Goal: Task Accomplishment & Management: Manage account settings

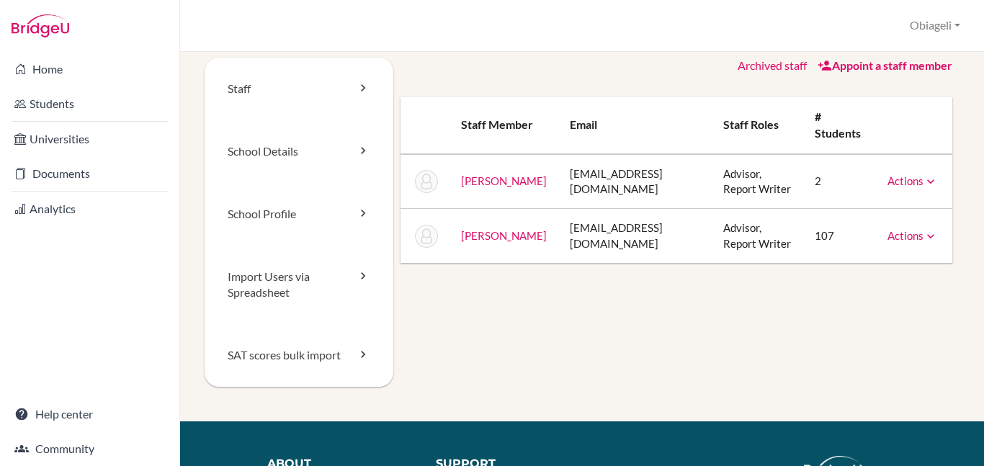
scroll to position [9, 0]
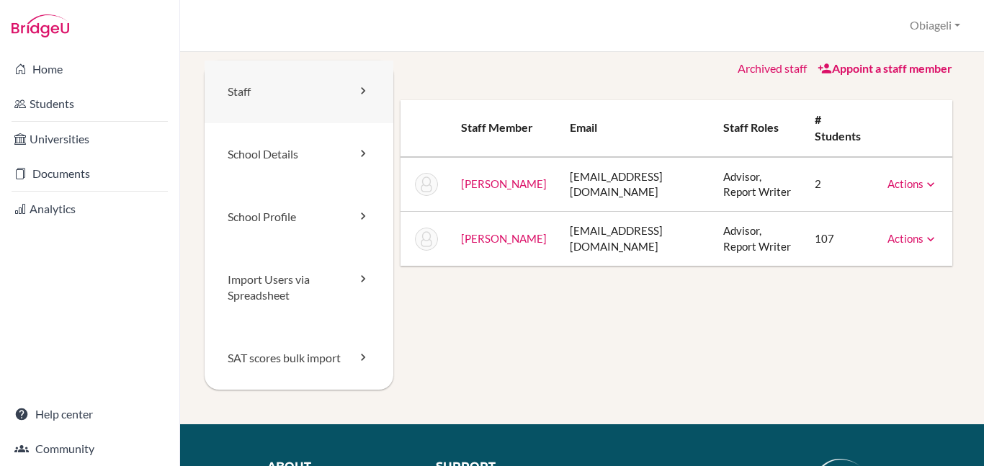
click at [274, 93] on link "Staff" at bounding box center [299, 92] width 189 height 63
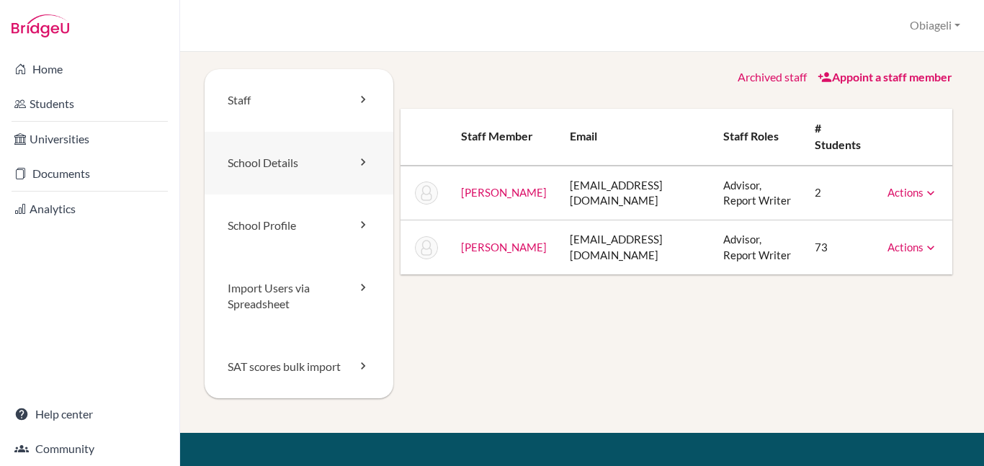
click at [267, 160] on link "School Details" at bounding box center [299, 163] width 189 height 63
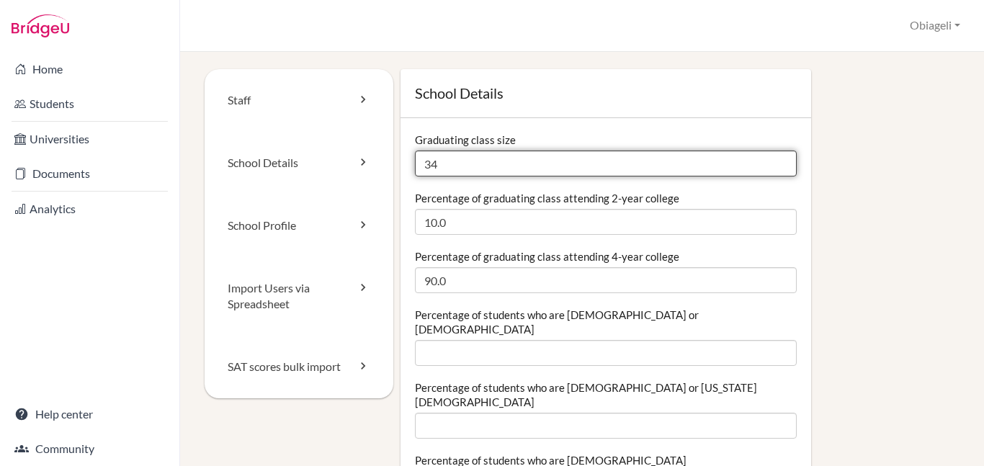
click at [456, 164] on input "34" at bounding box center [606, 164] width 382 height 26
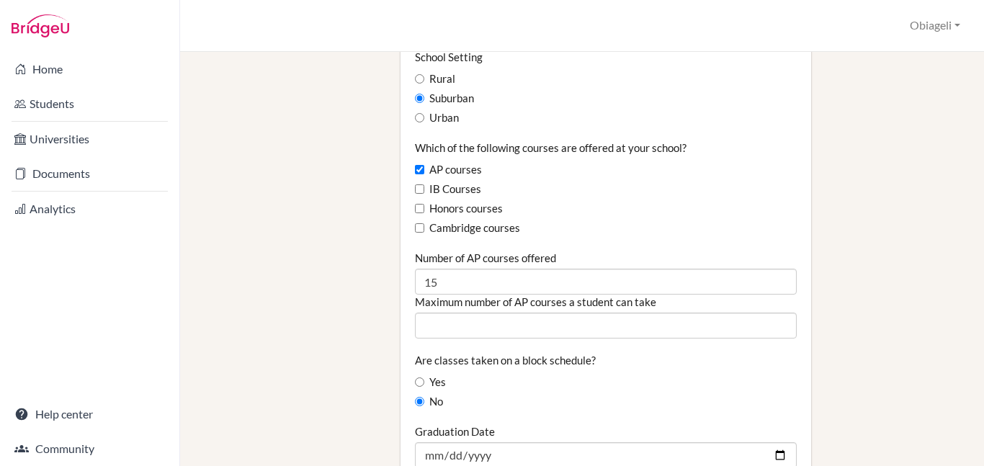
scroll to position [886, 0]
type input "36"
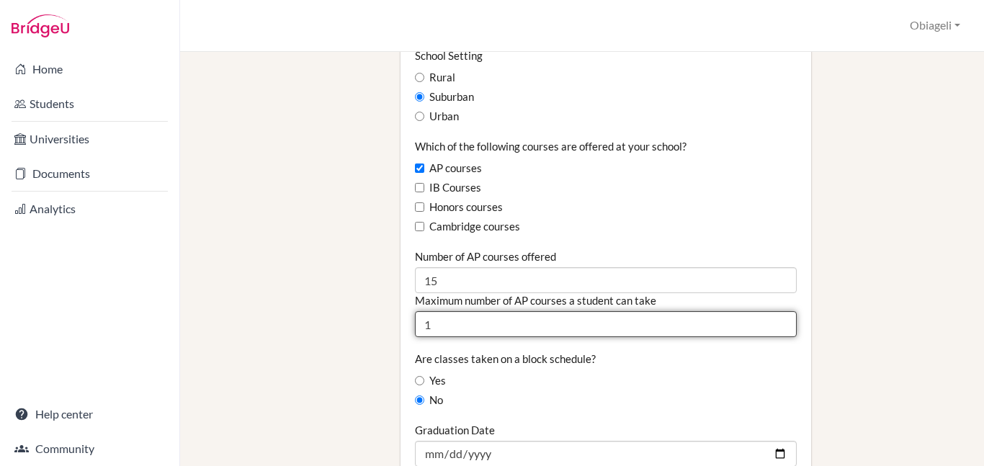
click at [785, 311] on input "1" at bounding box center [606, 324] width 382 height 26
type input "2"
click at [785, 311] on input "2" at bounding box center [606, 324] width 382 height 26
type input "3"
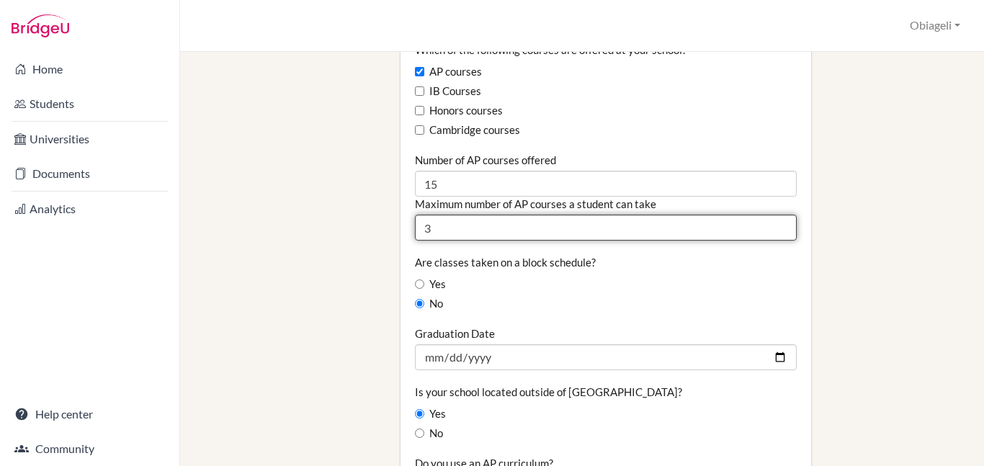
scroll to position [984, 0]
type input "3"
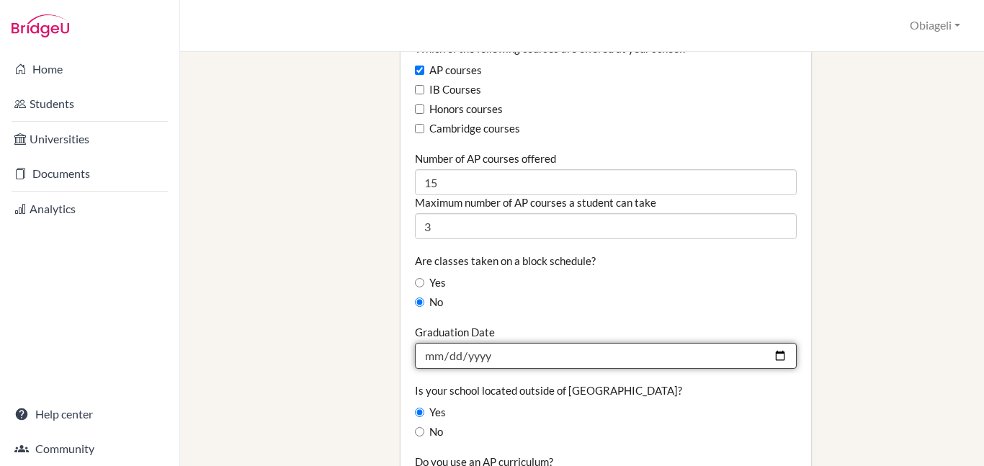
click at [492, 343] on input "2025-06-05" at bounding box center [606, 356] width 382 height 26
click at [491, 343] on input "2025-06-05" at bounding box center [606, 356] width 382 height 26
click at [437, 343] on input "2025-06-05" at bounding box center [606, 356] width 382 height 26
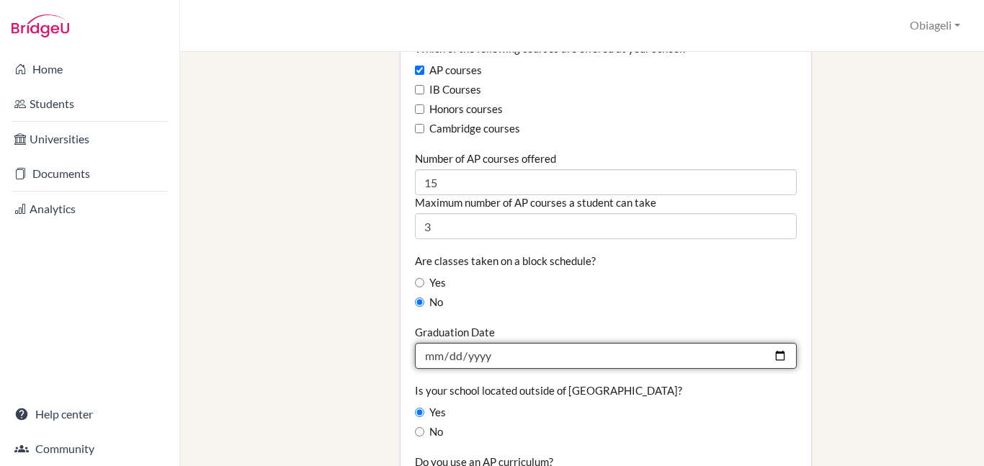
click at [784, 343] on input "2025-06-05" at bounding box center [606, 356] width 382 height 26
type input "2026-06-04"
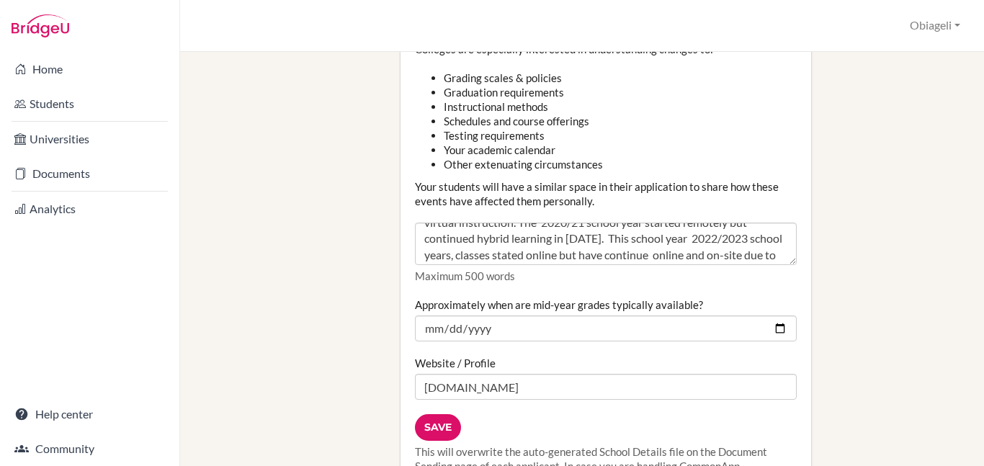
scroll to position [49, 0]
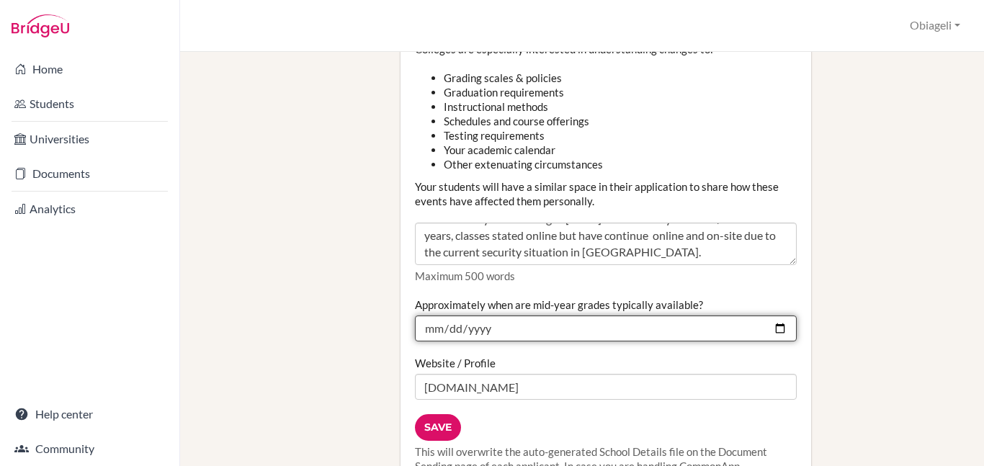
click at [780, 316] on input "2025-01-20" at bounding box center [606, 329] width 382 height 26
type input "2026-01-20"
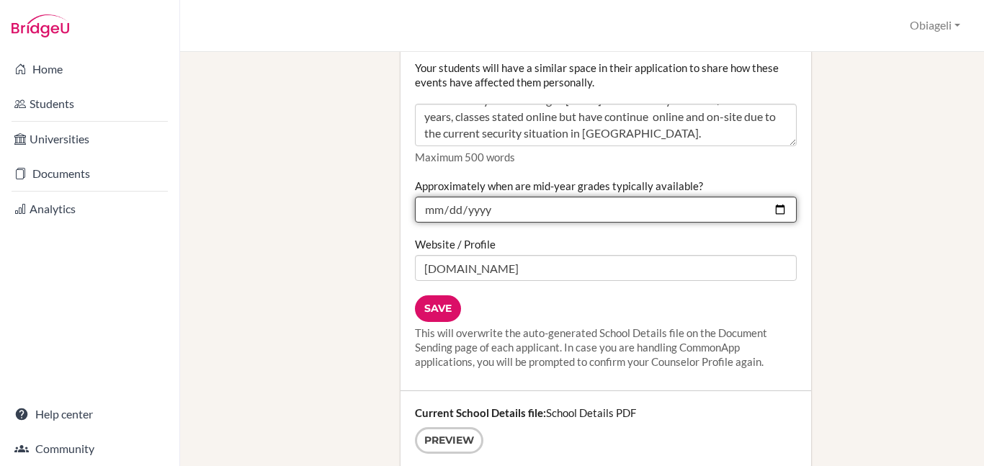
scroll to position [1880, 0]
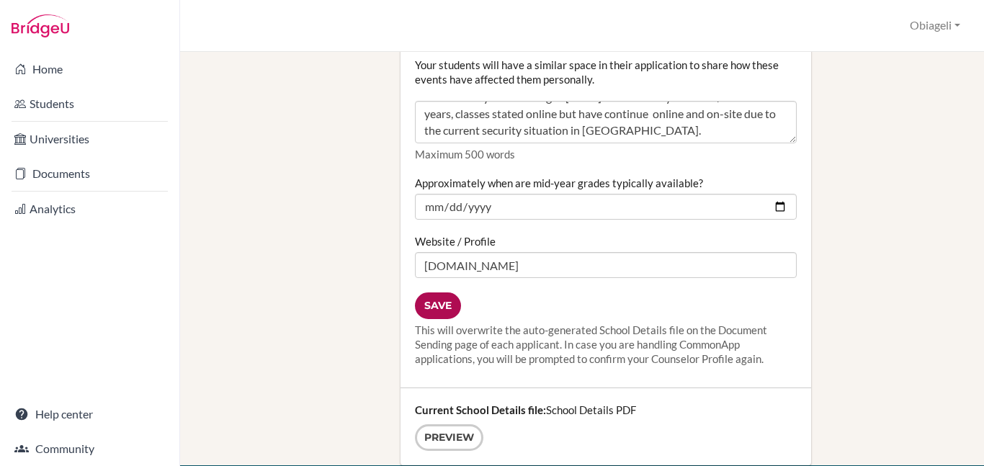
click at [444, 292] on input "Save" at bounding box center [438, 305] width 46 height 27
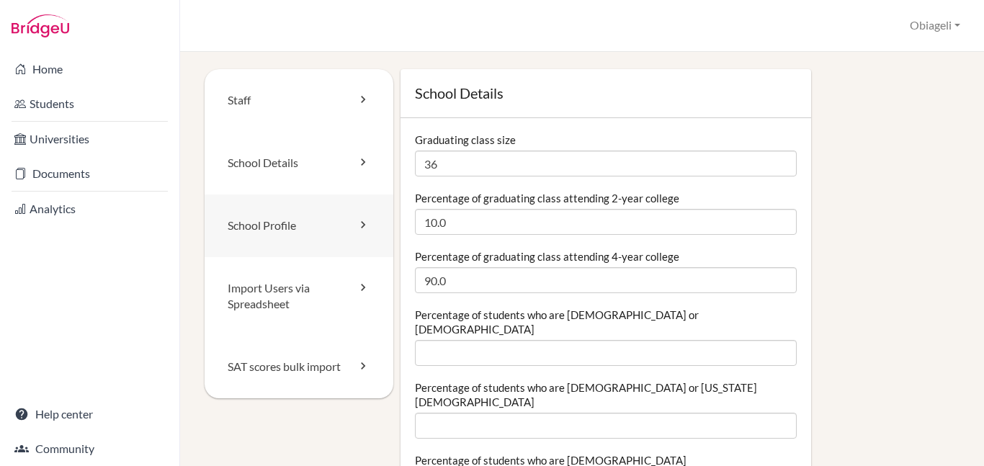
click at [286, 230] on link "School Profile" at bounding box center [299, 226] width 189 height 63
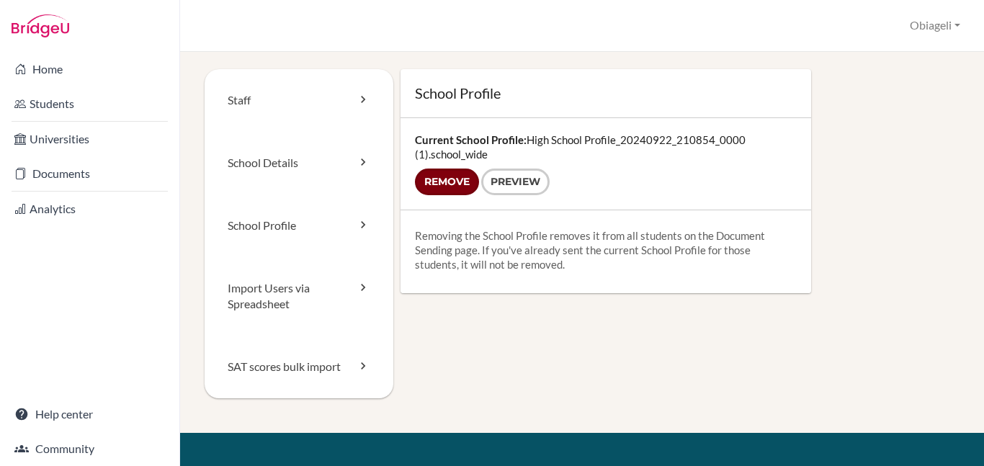
click at [452, 179] on input "Remove" at bounding box center [447, 182] width 64 height 27
